Goal: Information Seeking & Learning: Learn about a topic

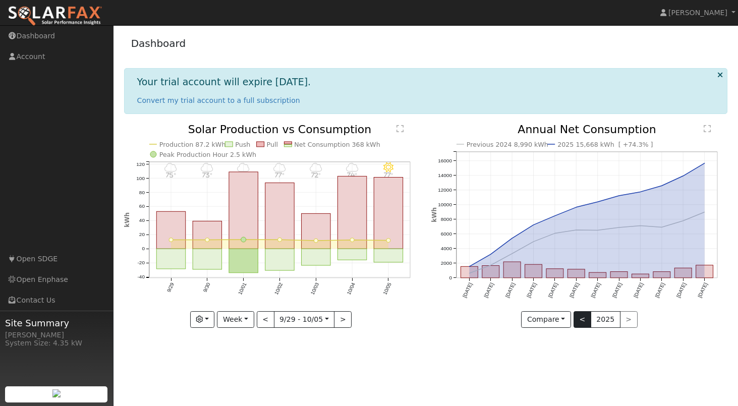
click at [587, 316] on button "<" at bounding box center [583, 319] width 18 height 17
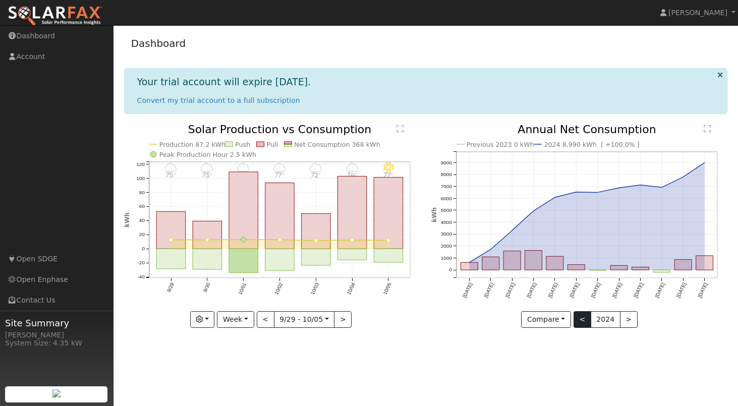
click at [583, 320] on button "<" at bounding box center [583, 319] width 18 height 17
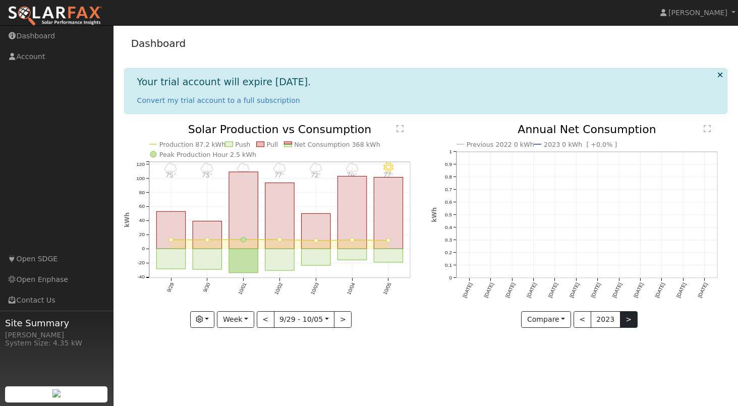
click at [626, 320] on button ">" at bounding box center [629, 319] width 18 height 17
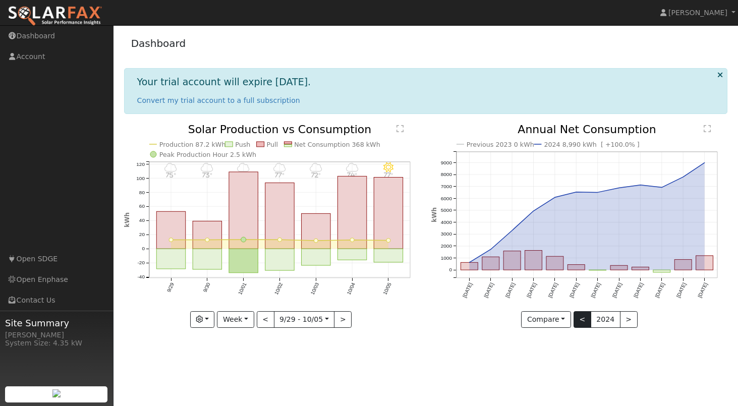
click at [581, 321] on button "<" at bounding box center [583, 319] width 18 height 17
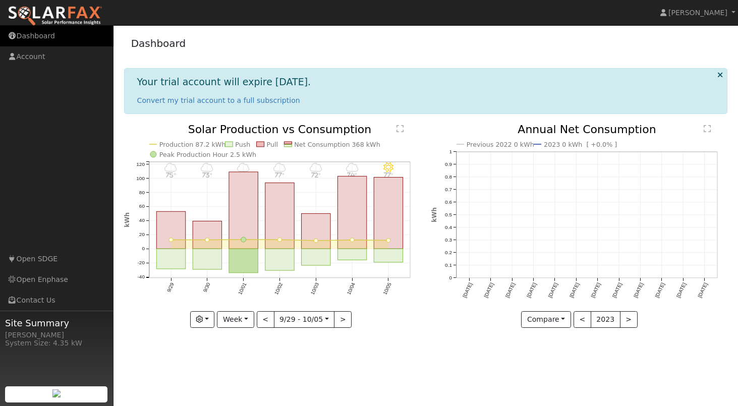
click at [33, 38] on link "Dashboard" at bounding box center [56, 36] width 113 height 21
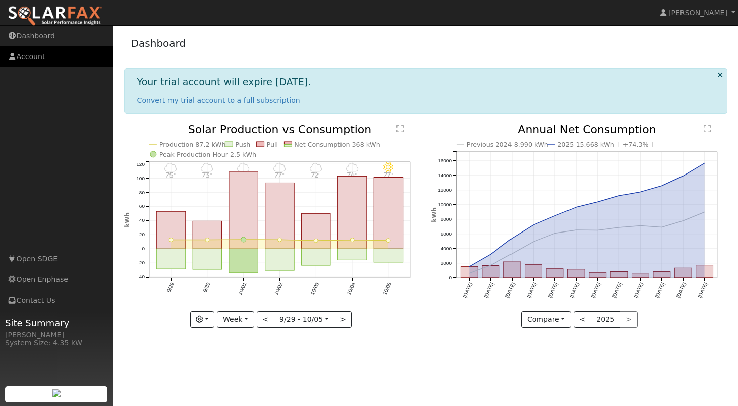
click at [38, 54] on link "Account" at bounding box center [56, 56] width 113 height 21
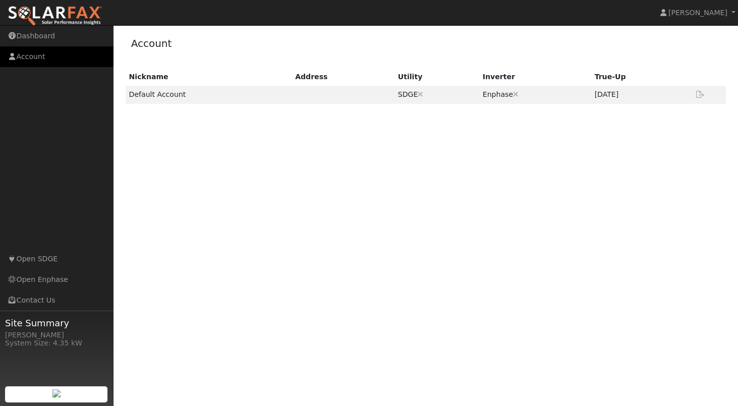
click at [21, 57] on link "Account" at bounding box center [56, 56] width 113 height 21
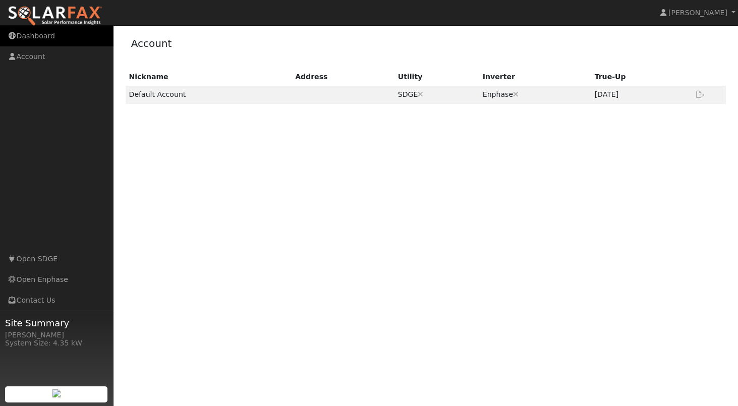
click at [36, 35] on link "Dashboard" at bounding box center [56, 36] width 113 height 21
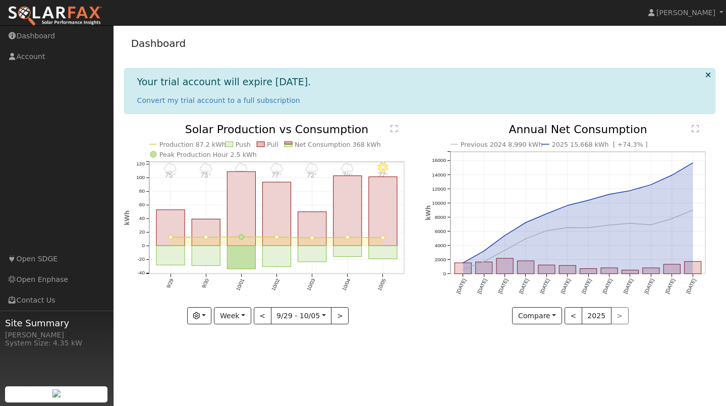
click at [724, 285] on div "User Profile First name Last name Email Email Notifications No Emails No Emails…" at bounding box center [419, 215] width 612 height 381
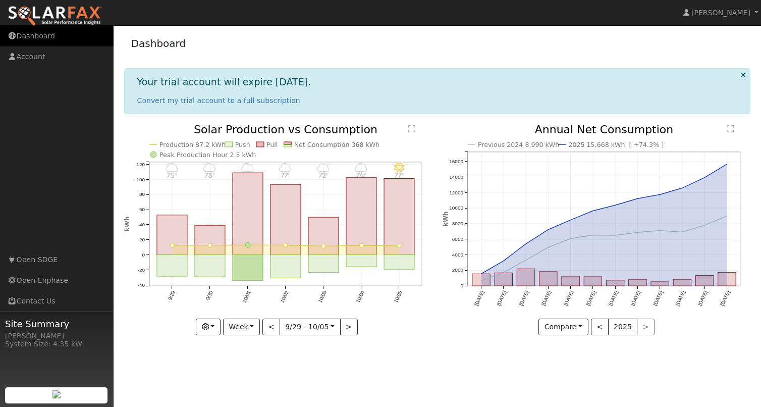
click at [31, 36] on link "Dashboard" at bounding box center [56, 36] width 113 height 21
click at [742, 76] on icon at bounding box center [743, 75] width 6 height 8
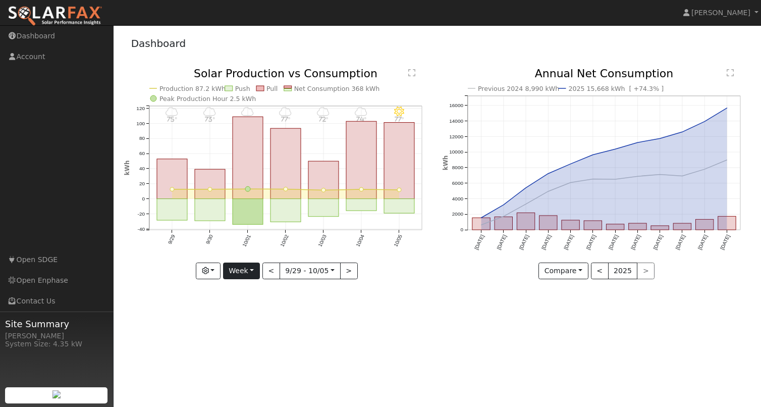
click at [251, 268] on button "Week" at bounding box center [241, 270] width 37 height 17
click at [253, 337] on link "Year" at bounding box center [258, 334] width 70 height 14
type input "2024-10-01"
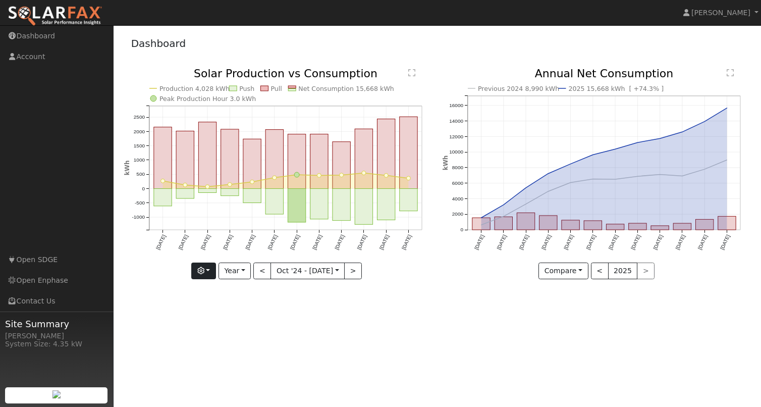
click at [210, 269] on button "button" at bounding box center [203, 270] width 25 height 17
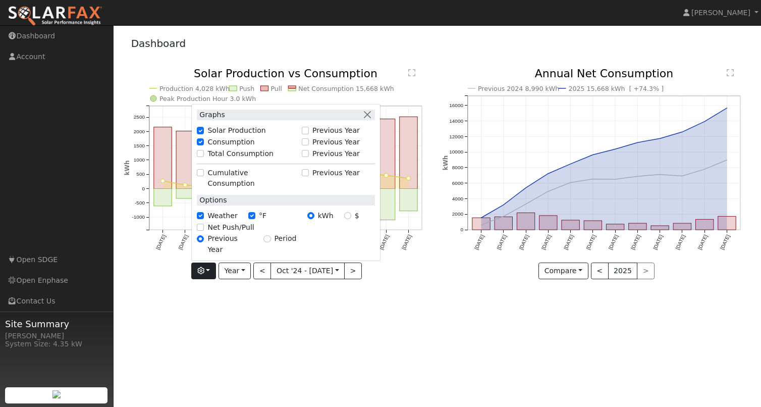
click at [201, 157] on input "Total Consumption" at bounding box center [200, 153] width 7 height 7
checkbox input "true"
click at [367, 120] on button "button" at bounding box center [367, 114] width 11 height 11
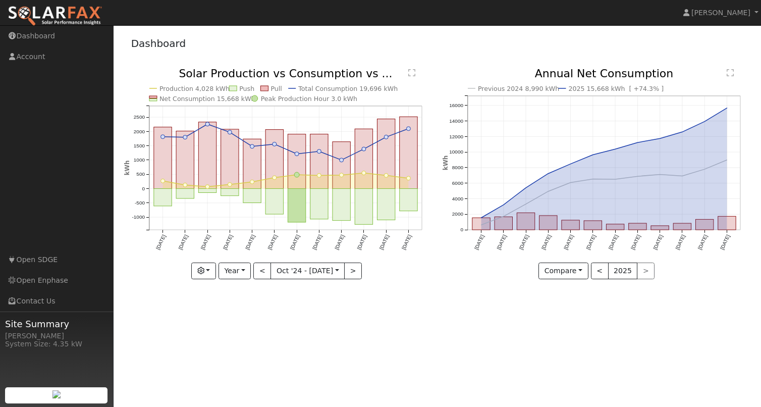
click at [644, 273] on div "< 2025 >" at bounding box center [623, 270] width 64 height 17
click at [579, 271] on button "Compare" at bounding box center [563, 270] width 50 height 17
click at [580, 303] on link "Current Year" at bounding box center [578, 306] width 79 height 14
click at [599, 273] on button "<" at bounding box center [597, 270] width 18 height 17
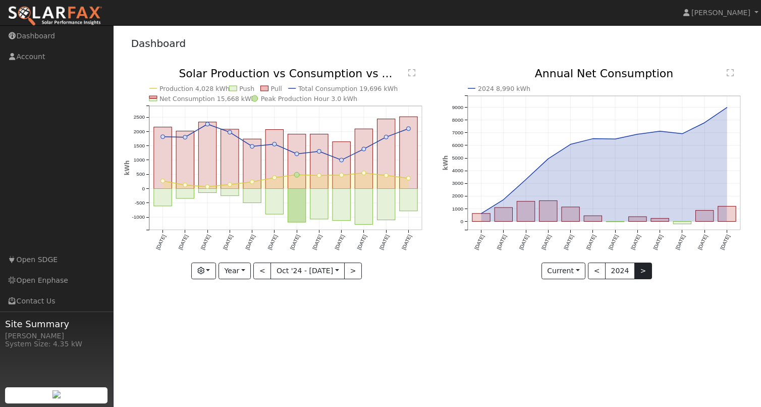
click at [644, 271] on button ">" at bounding box center [643, 270] width 18 height 17
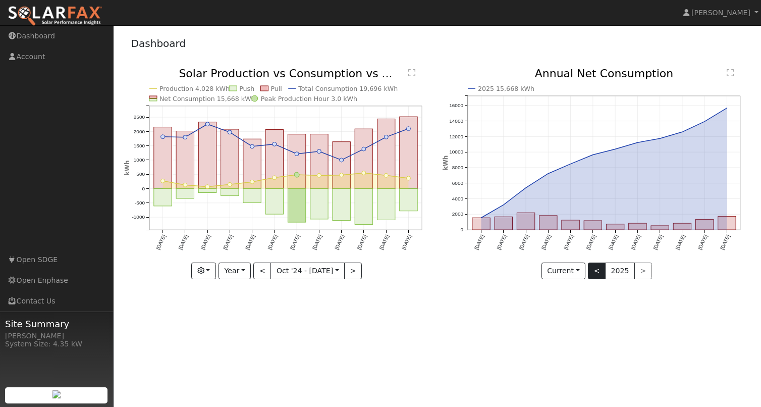
click at [601, 269] on button "<" at bounding box center [597, 270] width 18 height 17
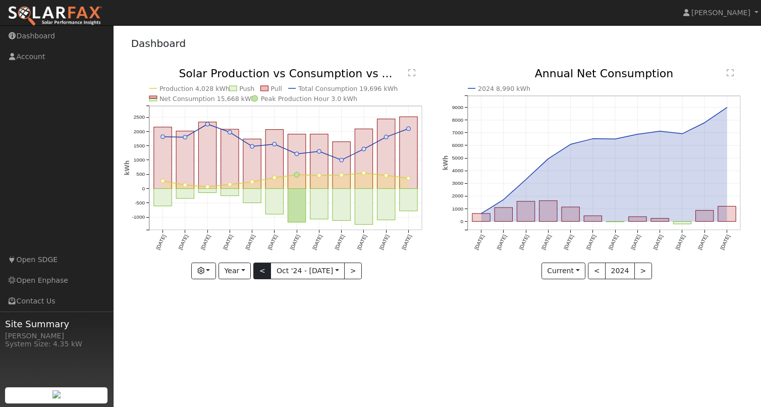
click at [264, 272] on button "<" at bounding box center [262, 270] width 18 height 17
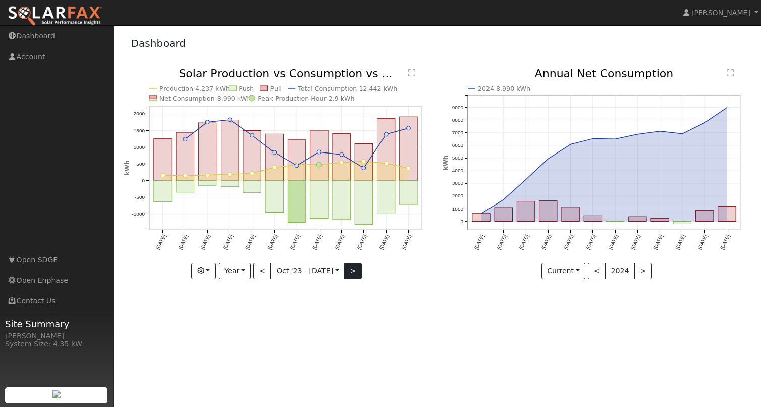
click at [351, 272] on button ">" at bounding box center [353, 270] width 18 height 17
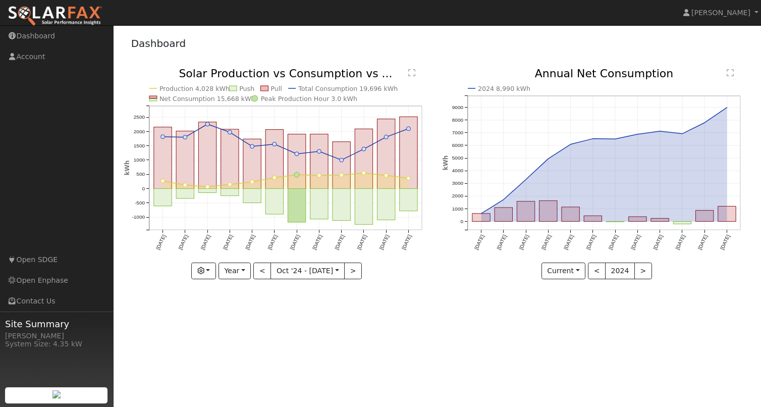
click at [262, 271] on button "<" at bounding box center [262, 270] width 18 height 17
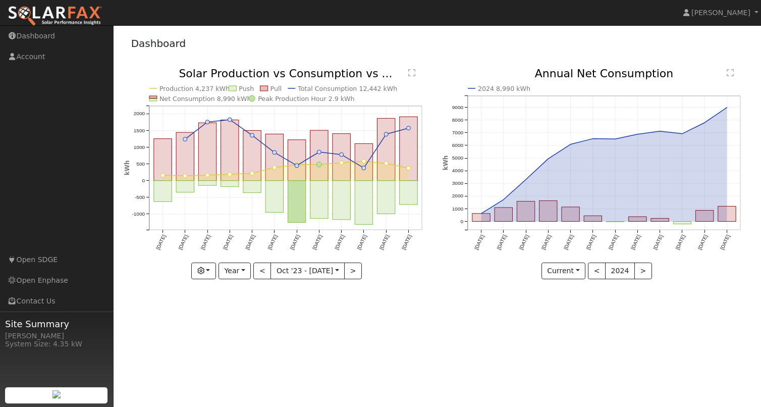
click at [262, 271] on button "<" at bounding box center [262, 270] width 18 height 17
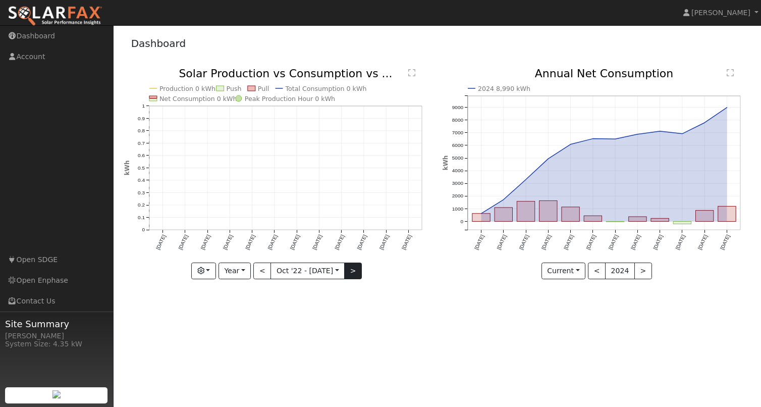
click at [352, 269] on button ">" at bounding box center [353, 270] width 18 height 17
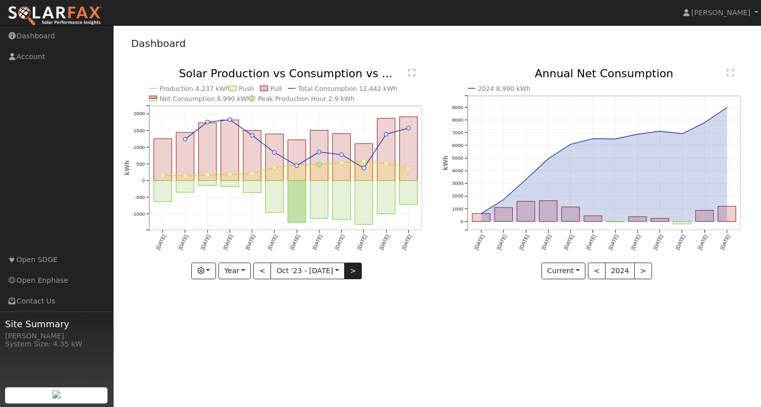
click at [352, 269] on button ">" at bounding box center [353, 270] width 18 height 17
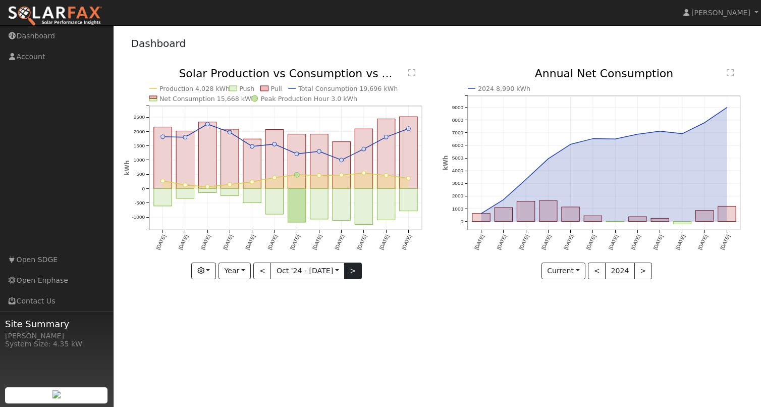
click at [355, 270] on button ">" at bounding box center [353, 270] width 18 height 17
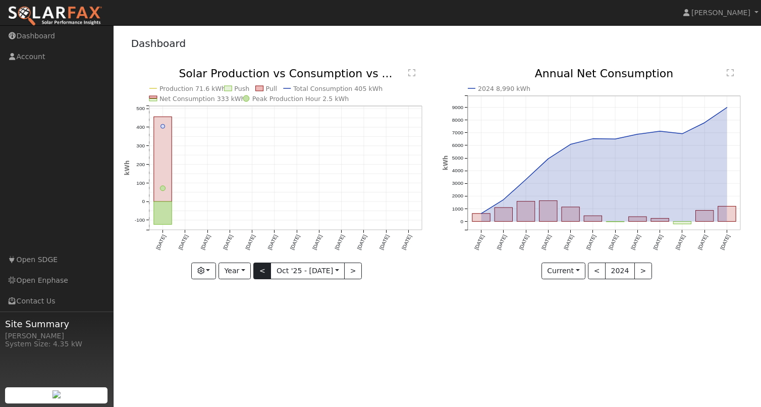
click at [259, 270] on button "<" at bounding box center [262, 270] width 18 height 17
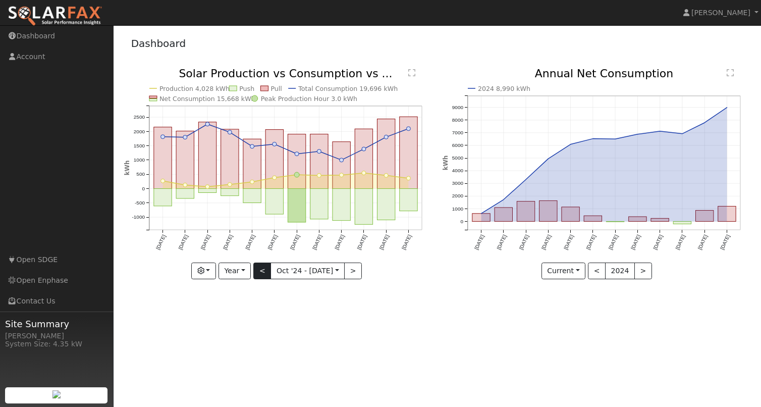
click at [259, 270] on button "<" at bounding box center [262, 270] width 18 height 17
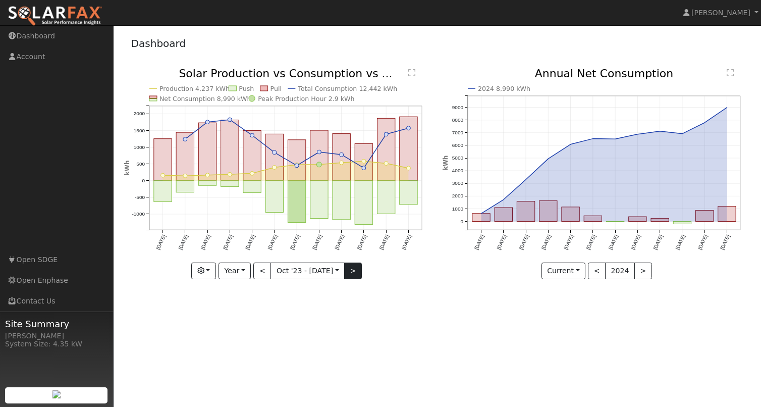
click at [356, 270] on button ">" at bounding box center [353, 270] width 18 height 17
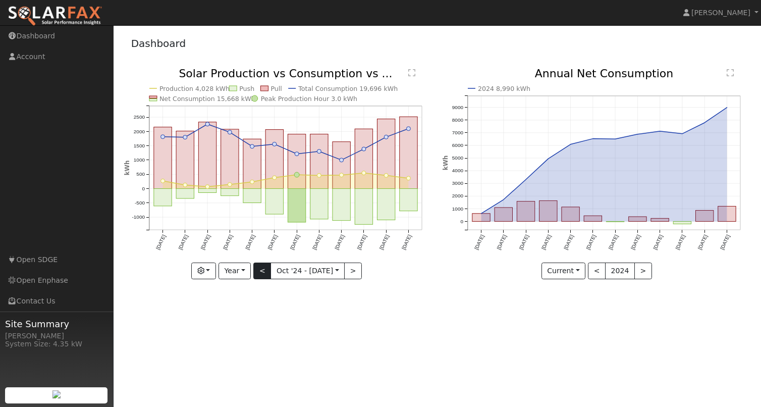
click at [257, 269] on button "<" at bounding box center [262, 270] width 18 height 17
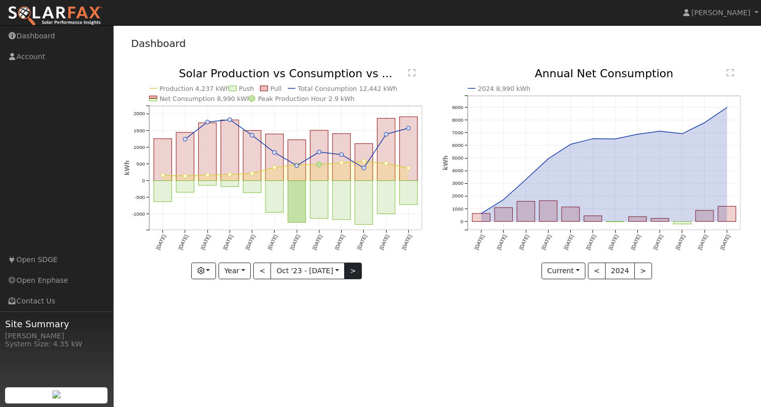
click at [354, 269] on button ">" at bounding box center [353, 270] width 18 height 17
type input "2024-10-01"
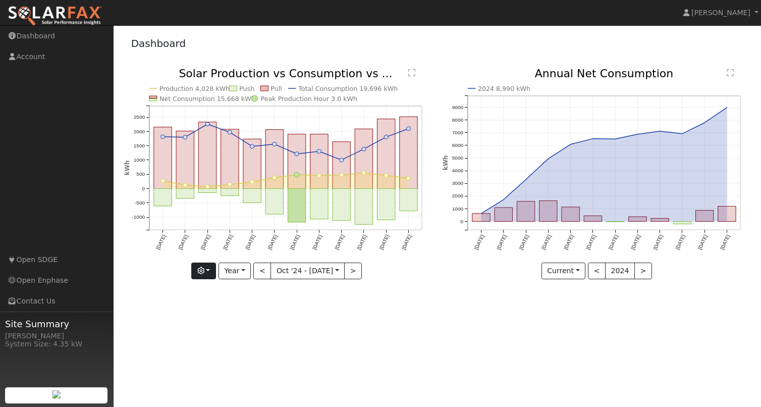
click at [211, 271] on button "button" at bounding box center [203, 270] width 25 height 17
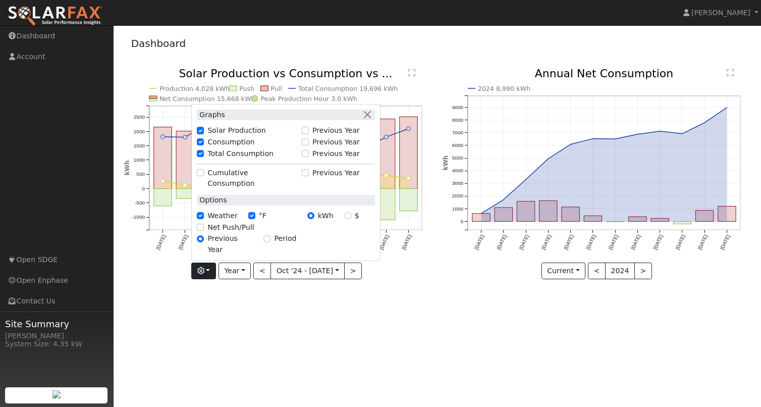
click at [203, 157] on input "Total Consumption" at bounding box center [200, 153] width 7 height 7
checkbox input "false"
click at [200, 145] on input "Consumption" at bounding box center [200, 141] width 7 height 7
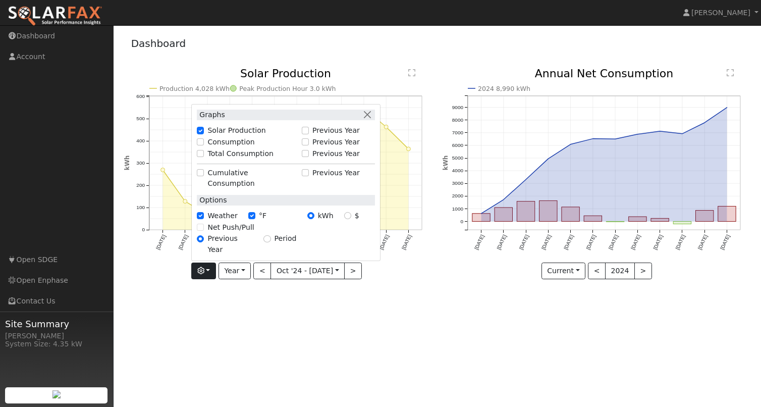
click at [200, 145] on input "Consumption" at bounding box center [200, 141] width 7 height 7
checkbox input "true"
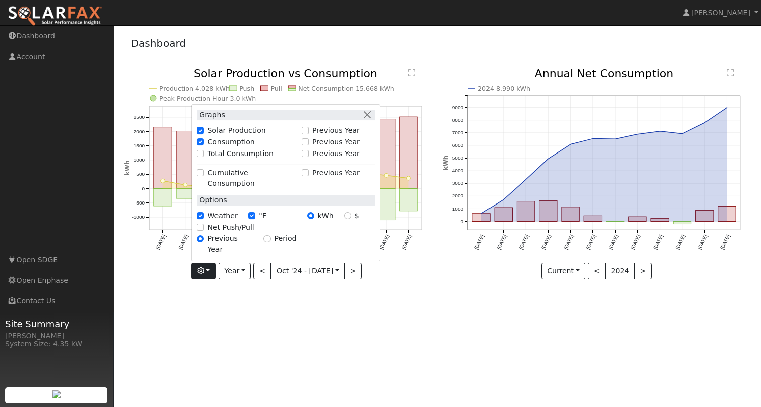
click at [200, 176] on input "Cumulative Consumption" at bounding box center [200, 172] width 7 height 7
checkbox input "true"
checkbox input "false"
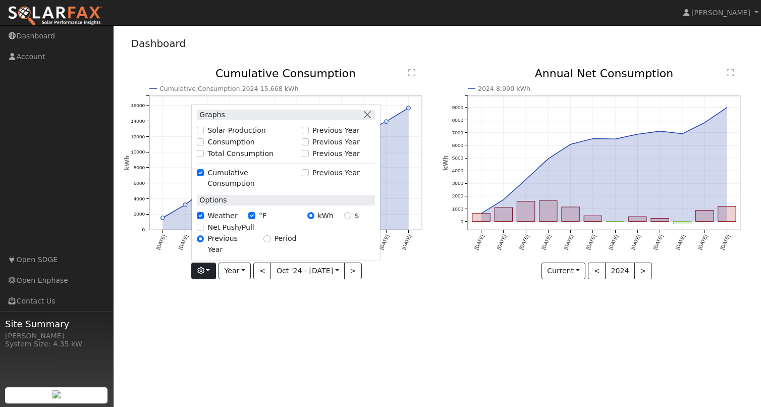
click at [200, 176] on input "Cumulative Consumption" at bounding box center [200, 172] width 7 height 7
checkbox input "false"
checkbox input "true"
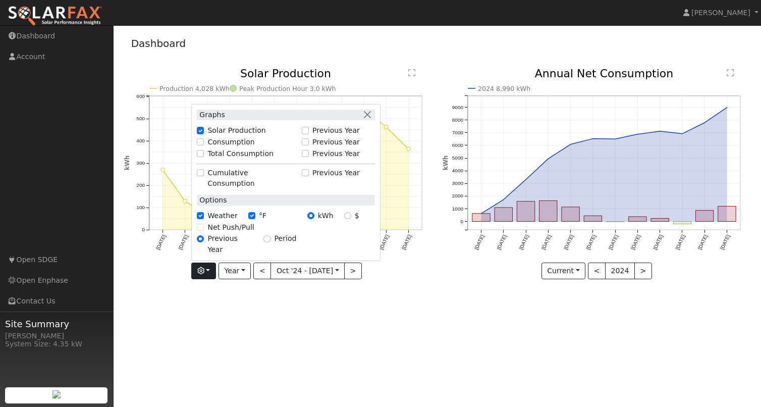
click at [348, 219] on input "$" at bounding box center [347, 215] width 7 height 7
radio input "true"
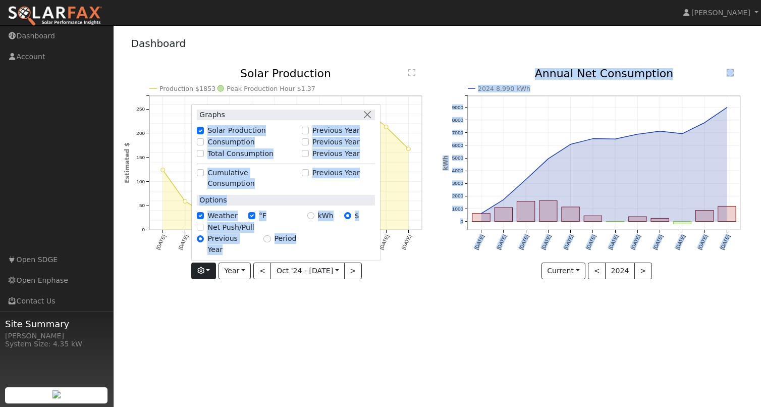
drag, startPoint x: 291, startPoint y: 134, endPoint x: 597, endPoint y: 148, distance: 306.5
click at [604, 150] on div "Production $1853 Peak Production Hour $1.37 Oct '24 Nov '24 Dec '24 Jan '25 Feb…" at bounding box center [437, 181] width 637 height 226
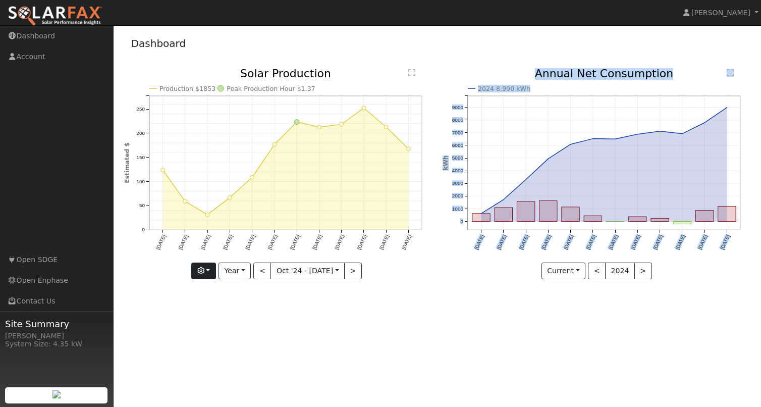
click at [211, 265] on button "button" at bounding box center [203, 270] width 25 height 17
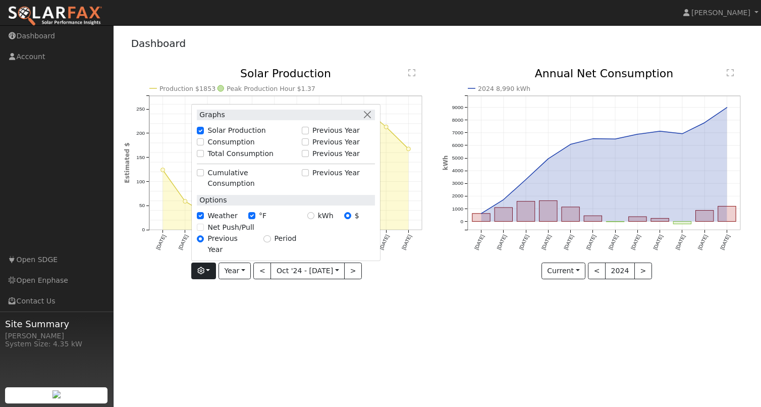
click at [315, 221] on div "kWh" at bounding box center [325, 215] width 37 height 11
click at [310, 219] on input "kWh" at bounding box center [310, 215] width 7 height 7
radio input "true"
radio input "false"
click at [202, 145] on input "Consumption" at bounding box center [200, 141] width 7 height 7
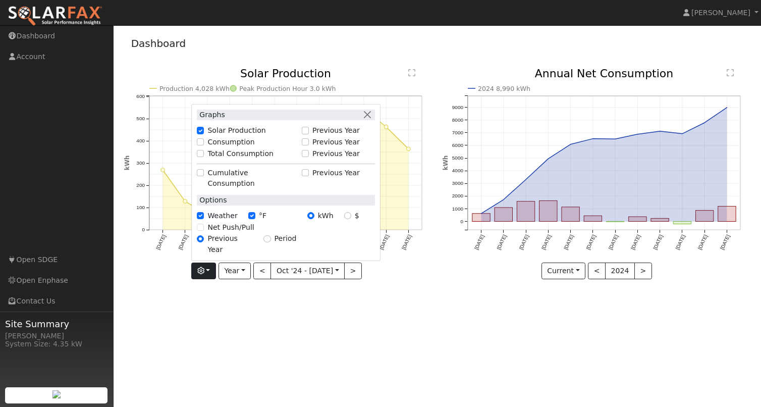
checkbox input "true"
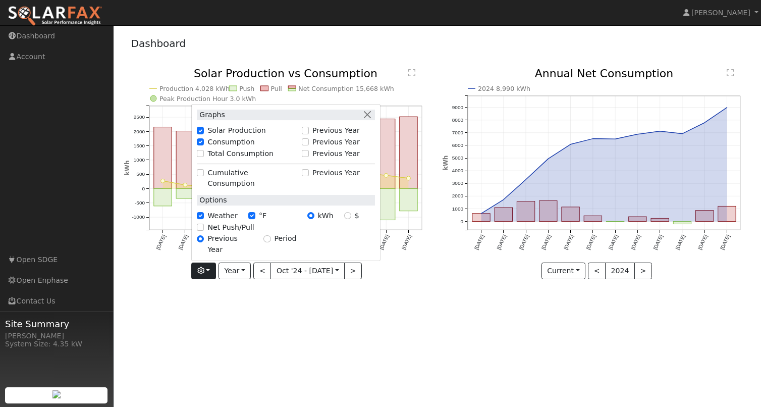
click at [347, 219] on input "$" at bounding box center [347, 215] width 7 height 7
radio input "true"
click at [347, 219] on input "$" at bounding box center [347, 215] width 7 height 7
click at [311, 219] on input "kWh" at bounding box center [310, 215] width 7 height 7
radio input "true"
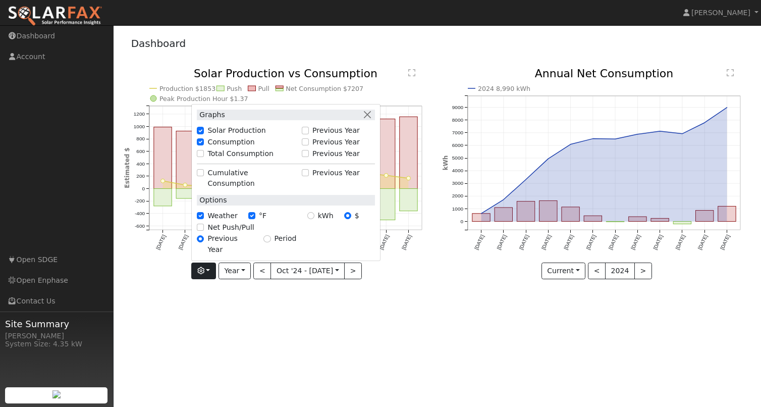
radio input "false"
click at [201, 231] on input "Net Push/Pull" at bounding box center [200, 226] width 7 height 7
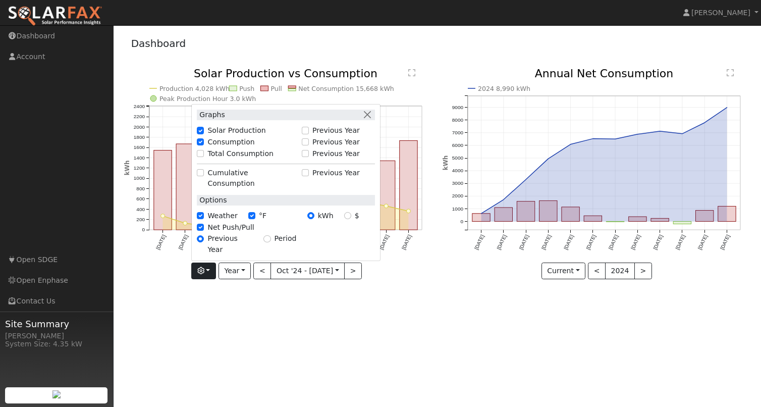
click at [200, 231] on input "Net Push/Pull" at bounding box center [200, 226] width 7 height 7
checkbox input "false"
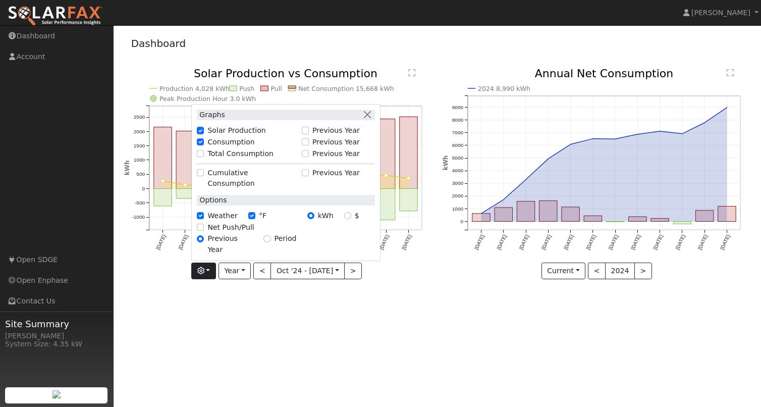
click at [267, 242] on input "Period" at bounding box center [266, 238] width 7 height 7
radio input "true"
radio input "false"
click at [370, 120] on button "button" at bounding box center [367, 114] width 11 height 11
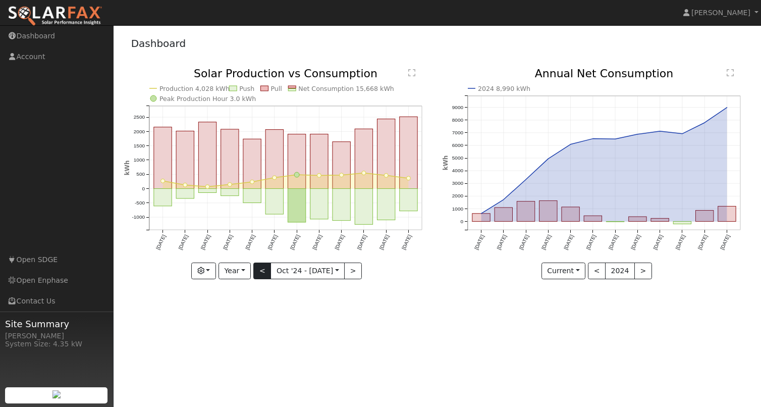
click at [264, 272] on button "<" at bounding box center [262, 270] width 18 height 17
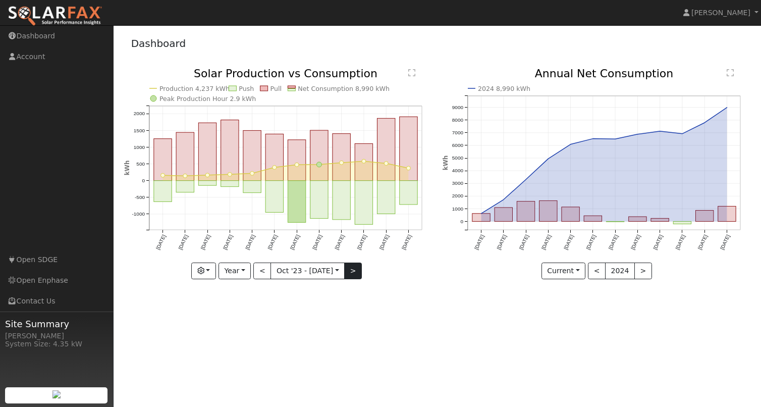
click at [353, 272] on button ">" at bounding box center [353, 270] width 18 height 17
type input "2024-10-01"
